Goal: Task Accomplishment & Management: Manage account settings

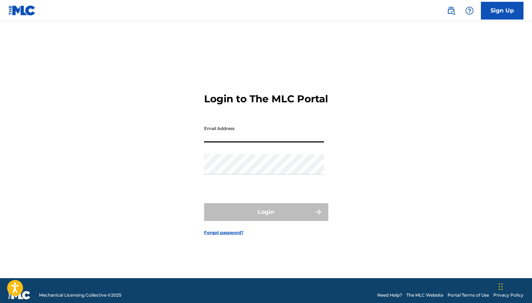
click at [222, 142] on input "Email Address" at bounding box center [264, 132] width 120 height 20
type input "[EMAIL_ADDRESS][DOMAIN_NAME]"
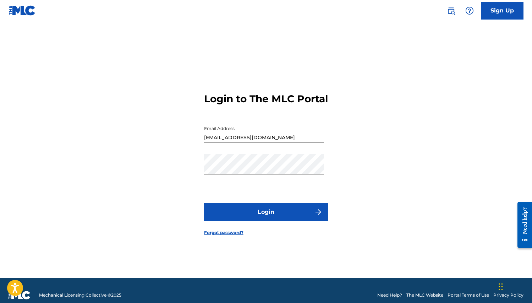
click at [251, 214] on button "Login" at bounding box center [266, 212] width 124 height 18
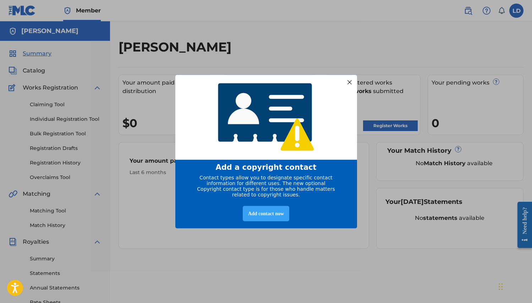
click at [264, 218] on div "Add contact now" at bounding box center [266, 213] width 47 height 15
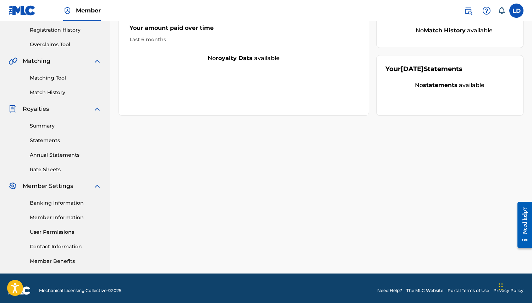
scroll to position [137, 0]
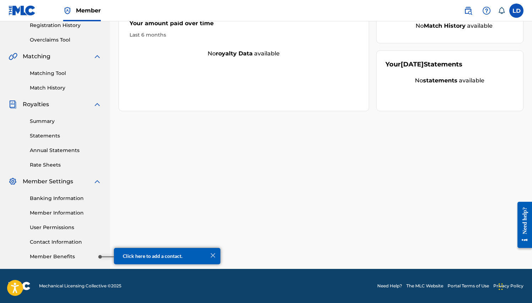
click at [88, 256] on link "Member Benefits" at bounding box center [66, 256] width 72 height 7
